Goal: Find specific page/section: Find specific page/section

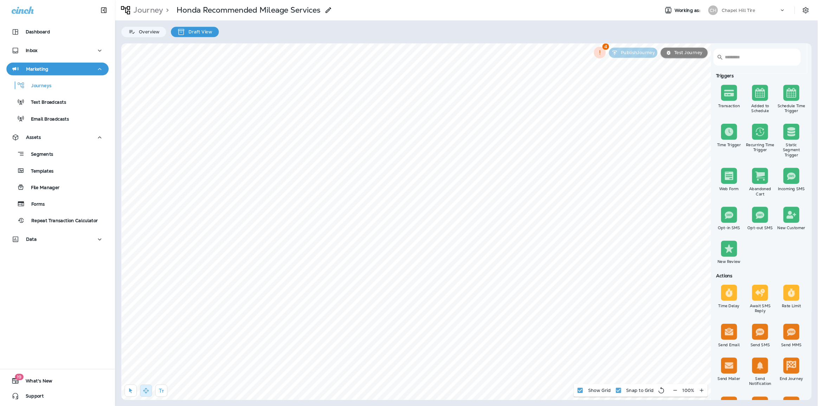
scroll to position [254, 0]
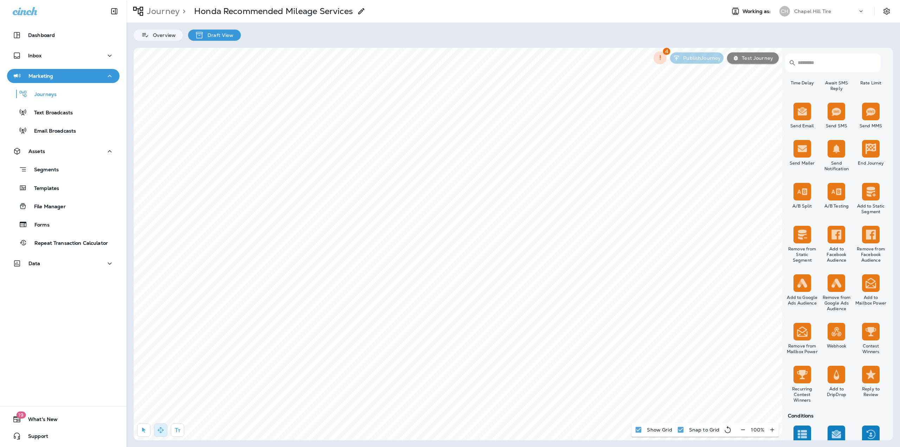
click at [746, 430] on icon "button" at bounding box center [742, 429] width 7 height 7
click at [746, 430] on icon "button" at bounding box center [746, 429] width 4 height 0
click at [144, 430] on icon "button" at bounding box center [144, 430] width 4 height 5
click at [253, 270] on span "**********" at bounding box center [254, 268] width 46 height 10
click at [340, 302] on span "Apply" at bounding box center [339, 300] width 13 height 5
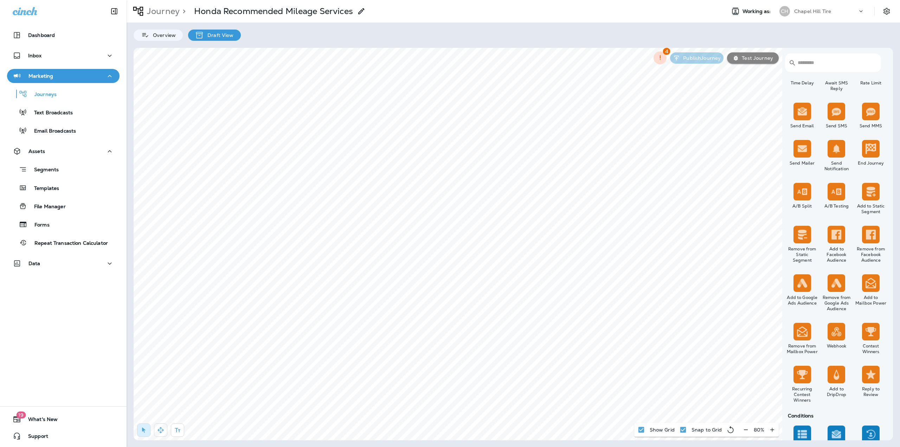
click at [154, 434] on div at bounding box center [163, 431] width 58 height 17
click at [156, 432] on button "button" at bounding box center [160, 429] width 13 height 13
click at [773, 431] on icon "button" at bounding box center [772, 429] width 7 height 7
click at [169, 9] on p "Journey" at bounding box center [162, 11] width 36 height 11
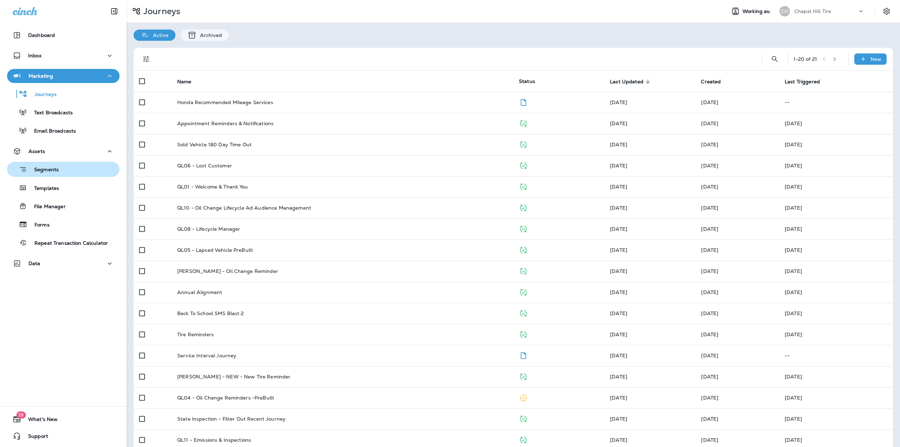
click at [48, 176] on button "Segments" at bounding box center [63, 169] width 113 height 15
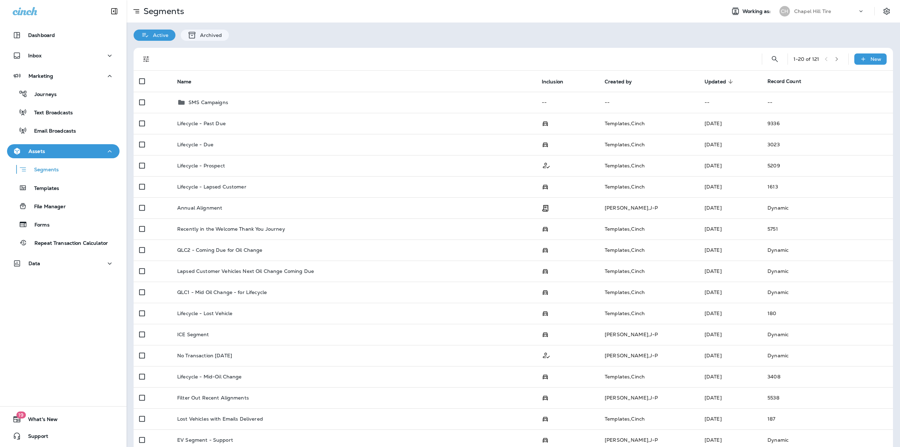
click at [7, 162] on button "Segments" at bounding box center [63, 169] width 113 height 15
